Goal: Navigation & Orientation: Find specific page/section

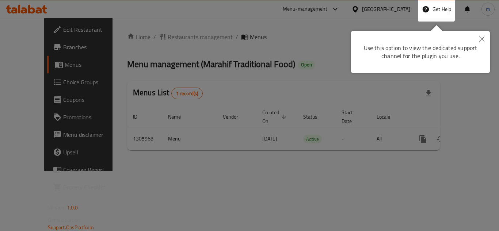
click at [490, 33] on button "Close" at bounding box center [482, 39] width 16 height 17
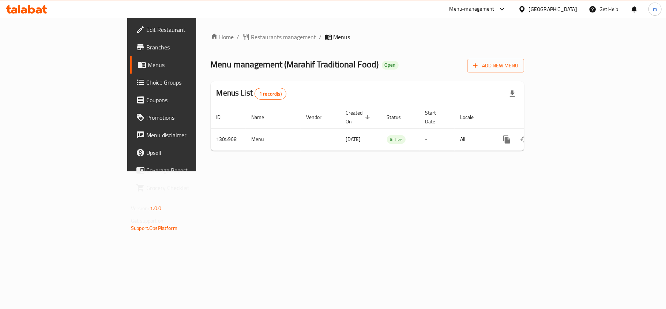
drag, startPoint x: 46, startPoint y: 50, endPoint x: 41, endPoint y: 53, distance: 5.6
click at [146, 50] on span "Branches" at bounding box center [189, 47] width 86 height 9
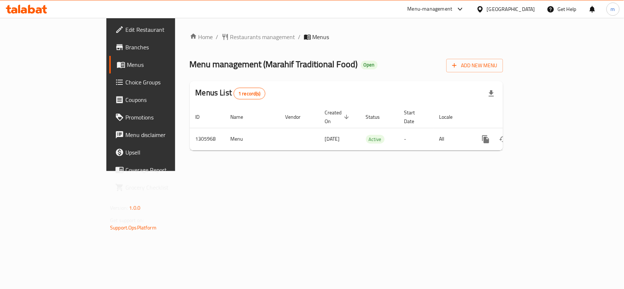
click at [499, 12] on div "[GEOGRAPHIC_DATA]" at bounding box center [511, 9] width 48 height 8
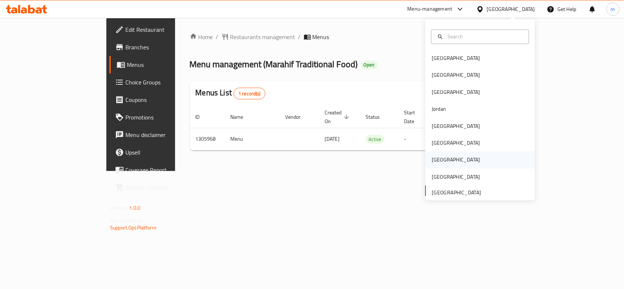
click at [432, 164] on div "[GEOGRAPHIC_DATA]" at bounding box center [456, 160] width 48 height 8
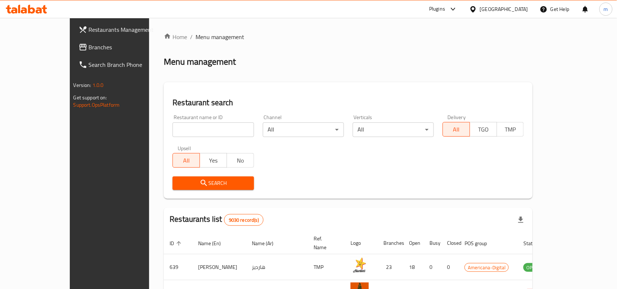
click at [181, 124] on input "search" at bounding box center [213, 129] width 81 height 15
drag, startPoint x: 33, startPoint y: 43, endPoint x: 56, endPoint y: 65, distance: 31.3
click at [89, 43] on span "Branches" at bounding box center [128, 47] width 78 height 9
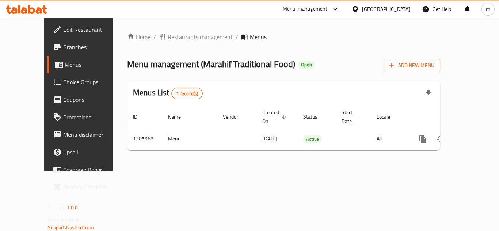
click at [386, 6] on div "[GEOGRAPHIC_DATA]" at bounding box center [386, 9] width 48 height 8
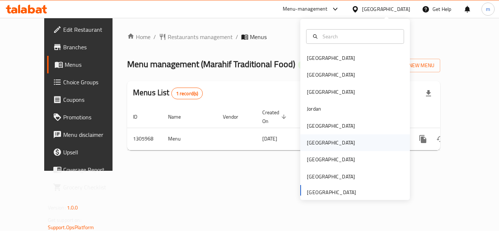
click at [307, 146] on div "[GEOGRAPHIC_DATA]" at bounding box center [331, 143] width 48 height 8
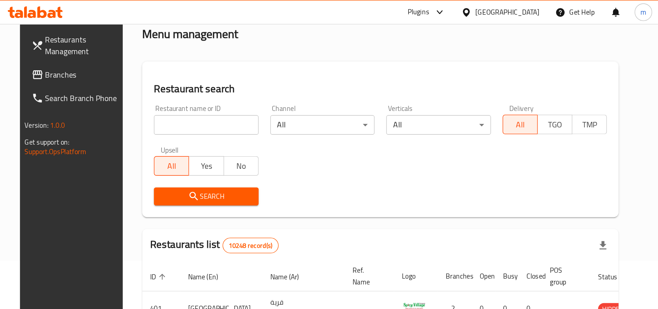
scroll to position [37, 0]
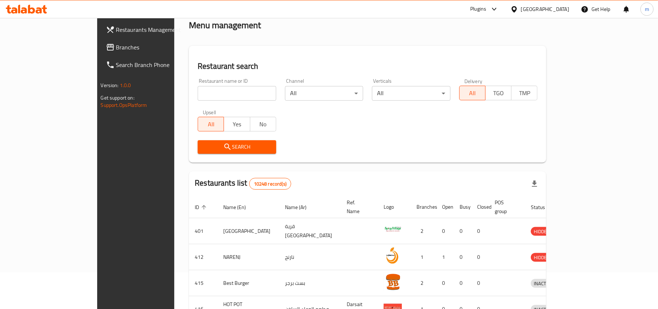
click at [116, 50] on span "Branches" at bounding box center [158, 47] width 85 height 9
